Goal: Task Accomplishment & Management: Use online tool/utility

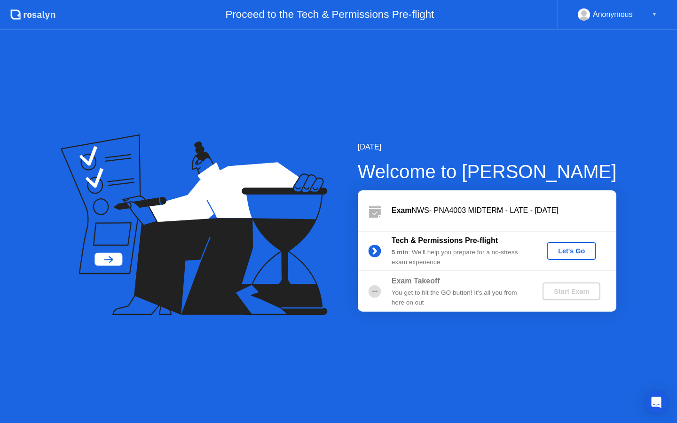
click at [579, 251] on div "Let's Go" at bounding box center [572, 251] width 42 height 8
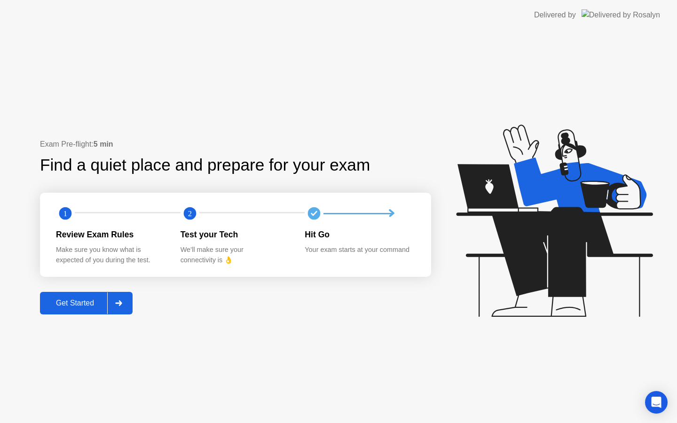
click at [91, 313] on button "Get Started" at bounding box center [86, 303] width 93 height 23
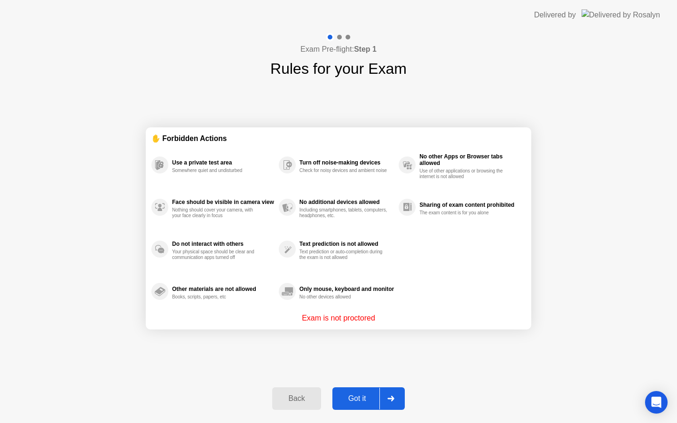
click at [359, 400] on div "Got it" at bounding box center [357, 399] width 44 height 8
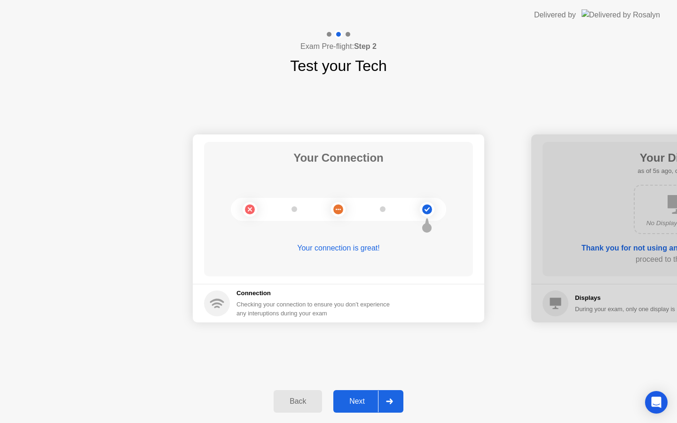
click at [359, 400] on div "Next" at bounding box center [357, 401] width 42 height 8
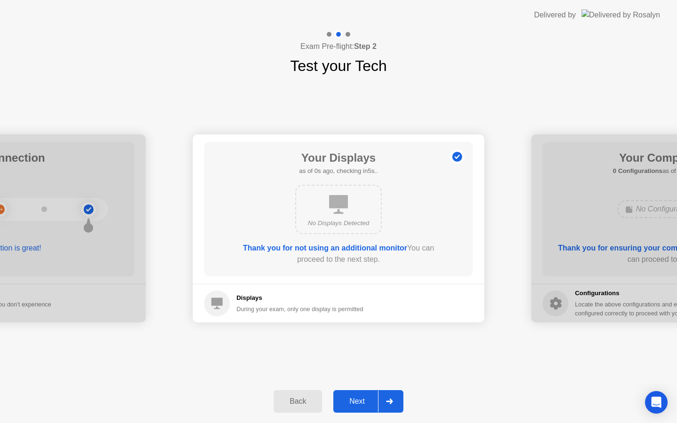
click at [359, 400] on div "Next" at bounding box center [357, 401] width 42 height 8
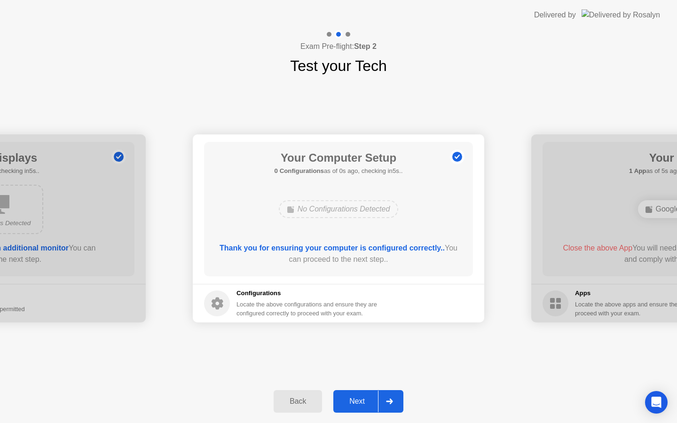
click at [359, 400] on div "Next" at bounding box center [357, 401] width 42 height 8
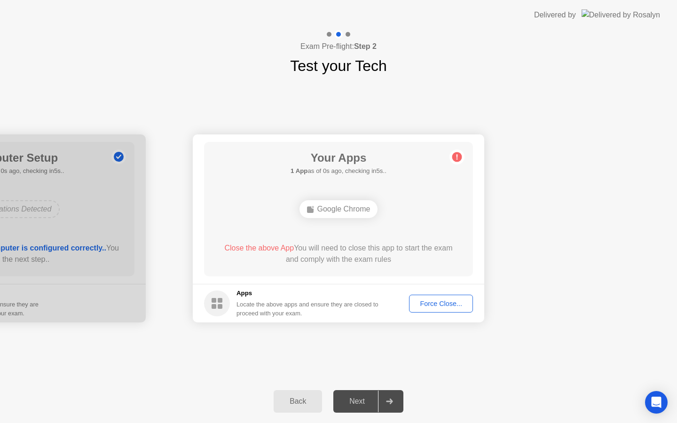
click at [359, 400] on div "Next" at bounding box center [357, 401] width 42 height 8
click at [420, 303] on div "Force Close..." at bounding box center [440, 304] width 57 height 8
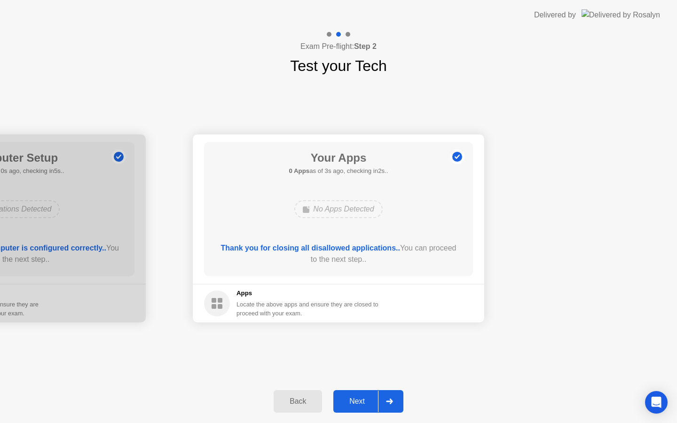
click at [367, 403] on div "Next" at bounding box center [357, 401] width 42 height 8
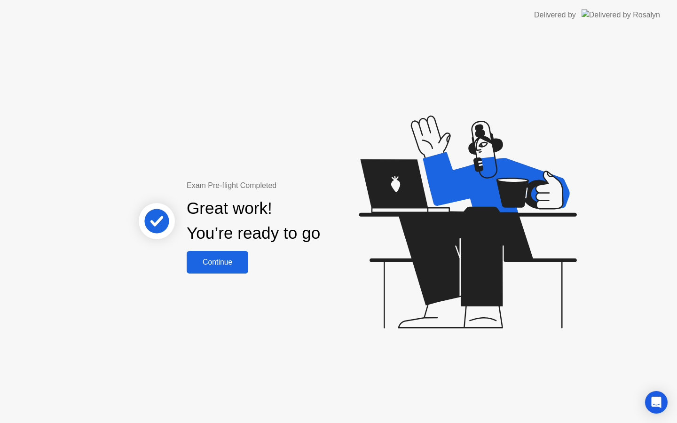
click at [221, 261] on div "Continue" at bounding box center [218, 262] width 56 height 8
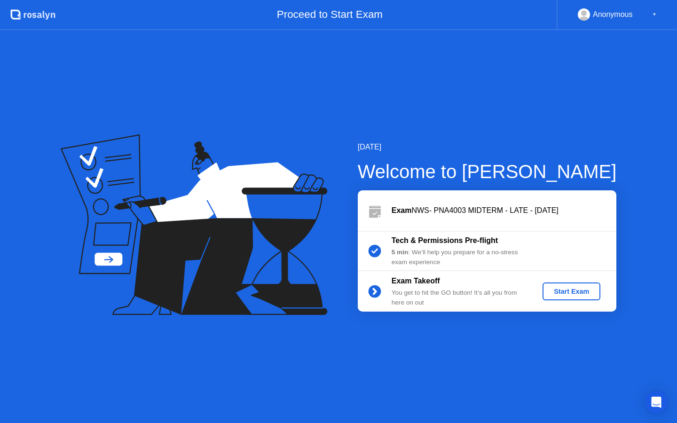
click at [567, 288] on div "Start Exam" at bounding box center [571, 292] width 50 height 8
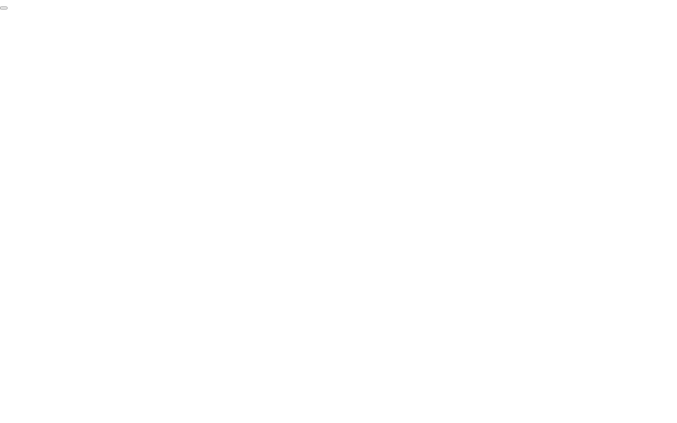
click div "End Proctoring Session"
